Goal: Task Accomplishment & Management: Use online tool/utility

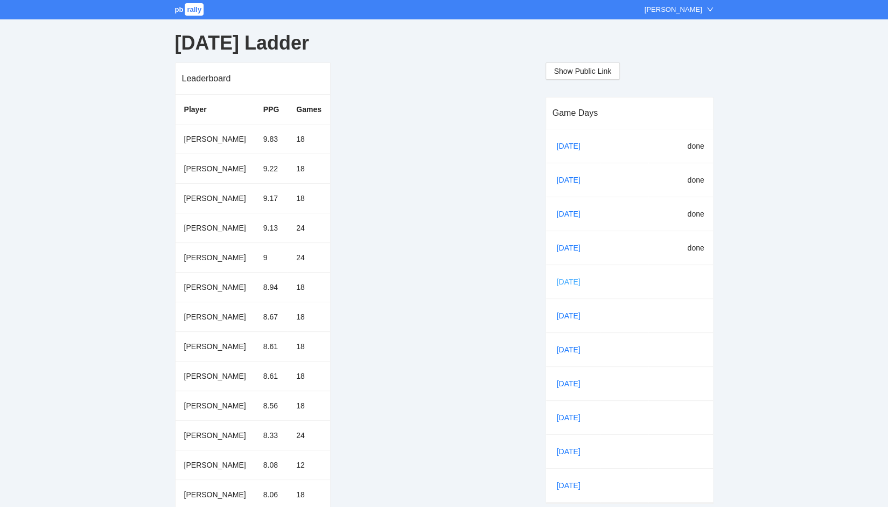
click at [563, 279] on link "[DATE]" at bounding box center [573, 282] width 37 height 16
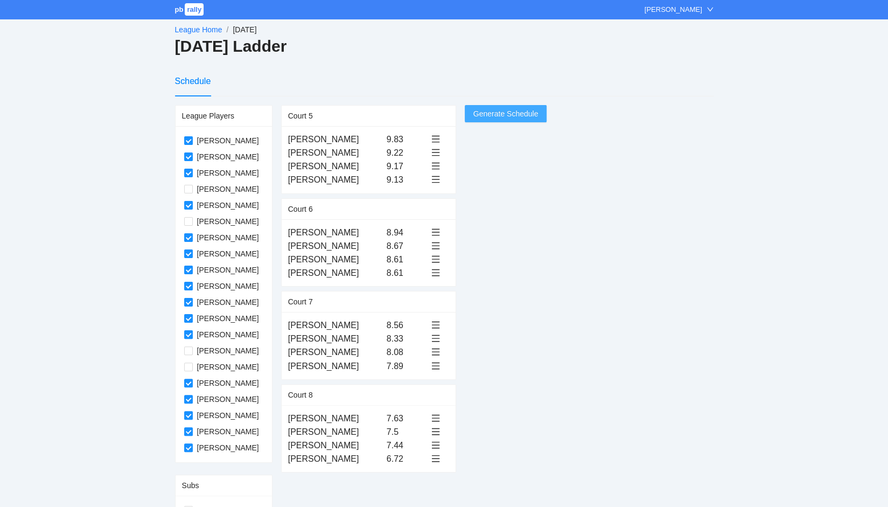
click at [513, 115] on span "Generate Schedule" at bounding box center [506, 114] width 65 height 12
